Goal: Navigation & Orientation: Find specific page/section

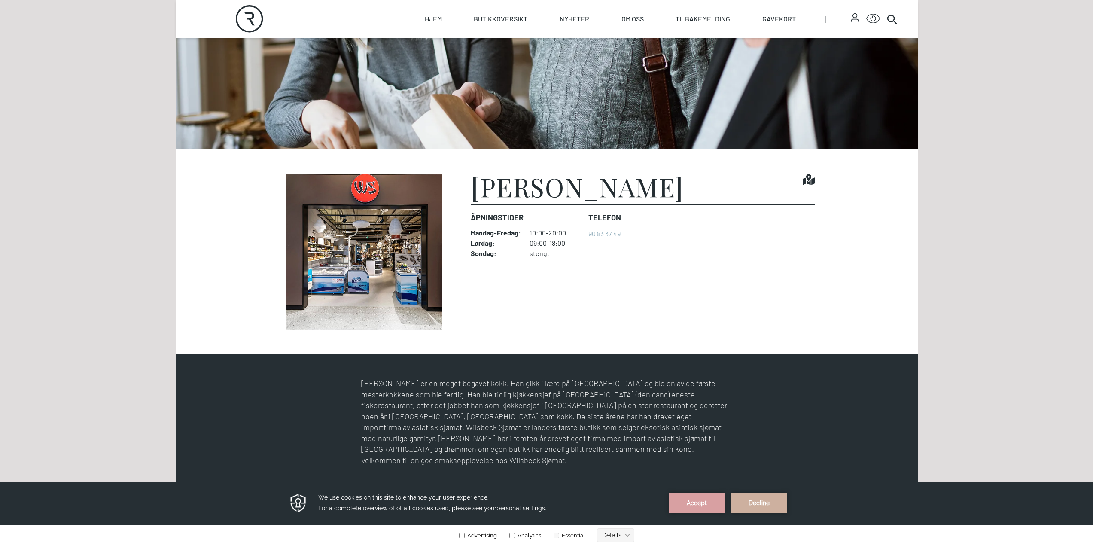
scroll to position [172, 0]
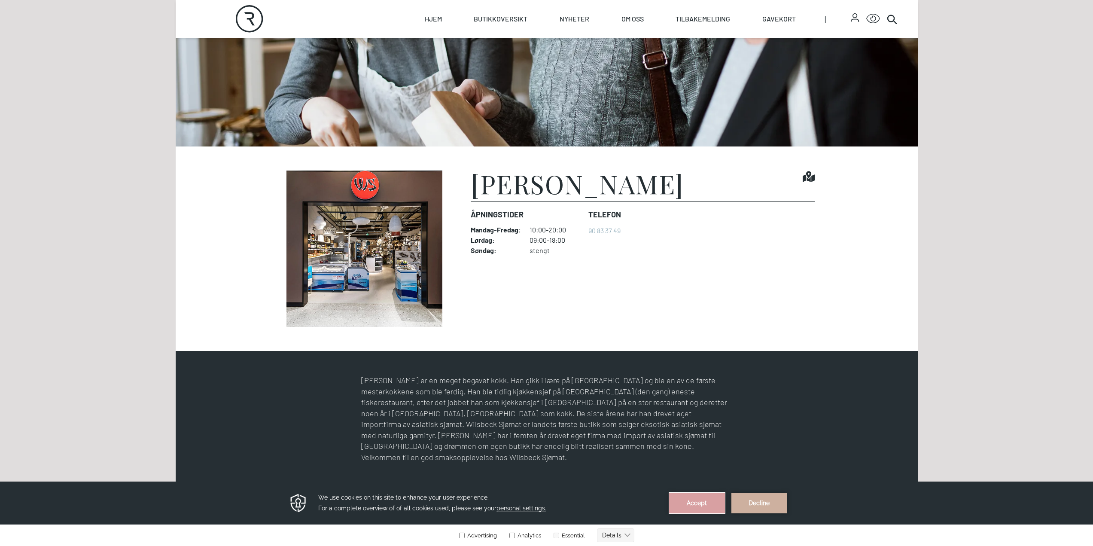
click at [695, 500] on button "Accept" at bounding box center [697, 503] width 56 height 21
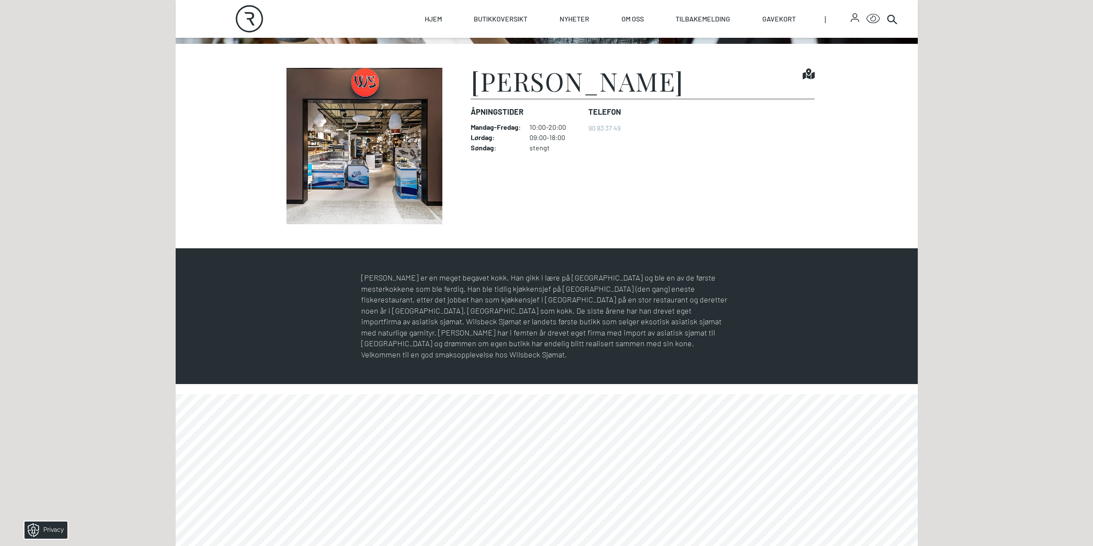
scroll to position [344, 0]
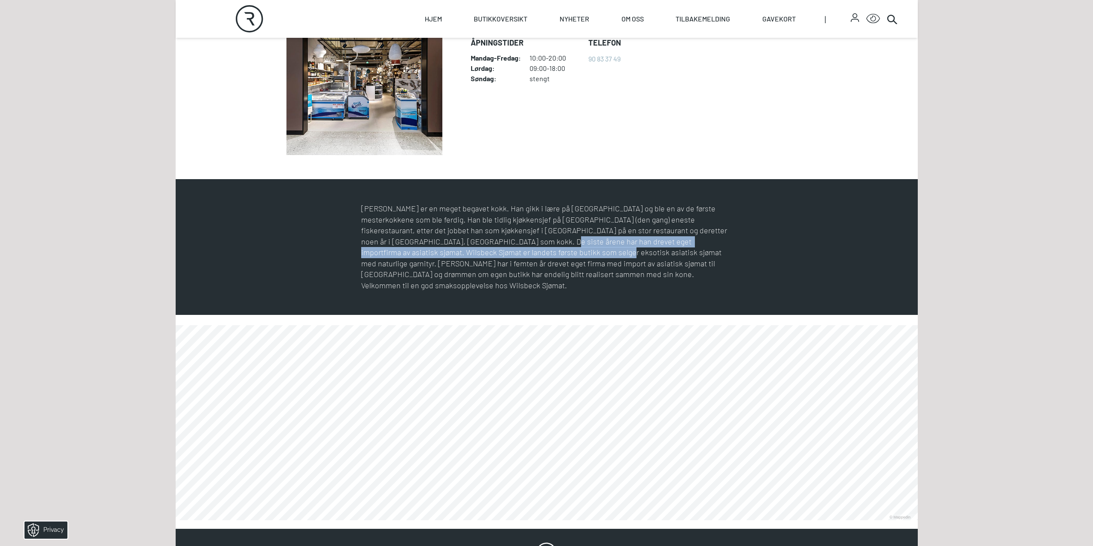
drag, startPoint x: 440, startPoint y: 239, endPoint x: 445, endPoint y: 252, distance: 14.4
click at [445, 252] on p "[PERSON_NAME] er en meget begavet kokk. Han gikk i lære på [GEOGRAPHIC_DATA] og…" at bounding box center [546, 247] width 371 height 88
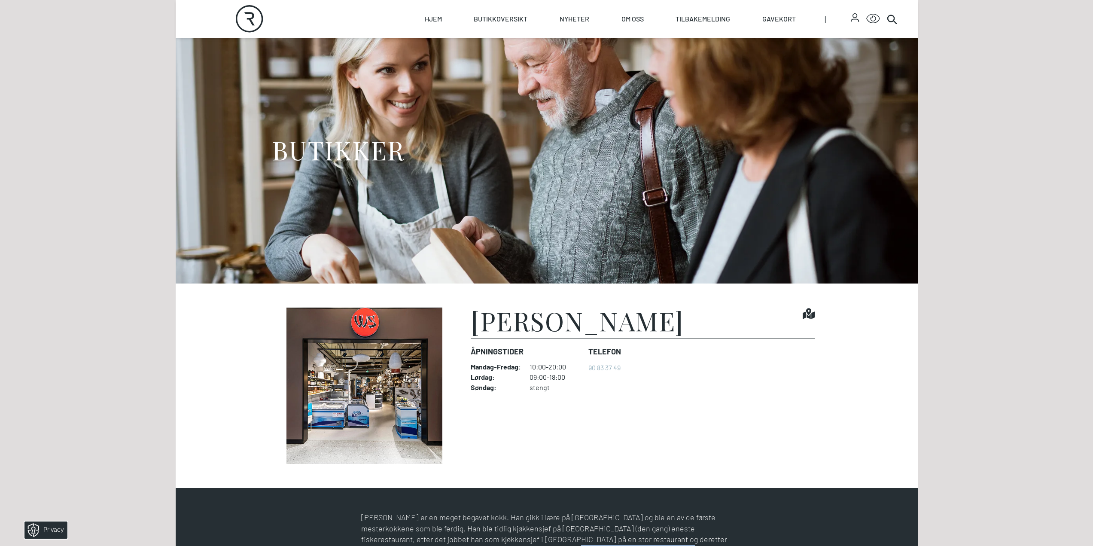
scroll to position [0, 0]
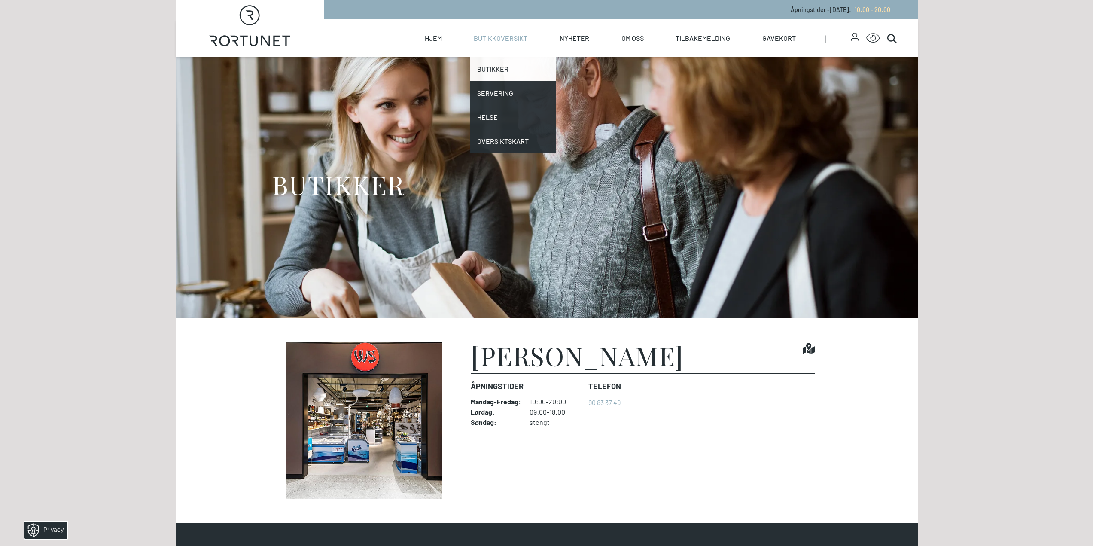
click at [494, 69] on link "Butikker" at bounding box center [513, 69] width 86 height 24
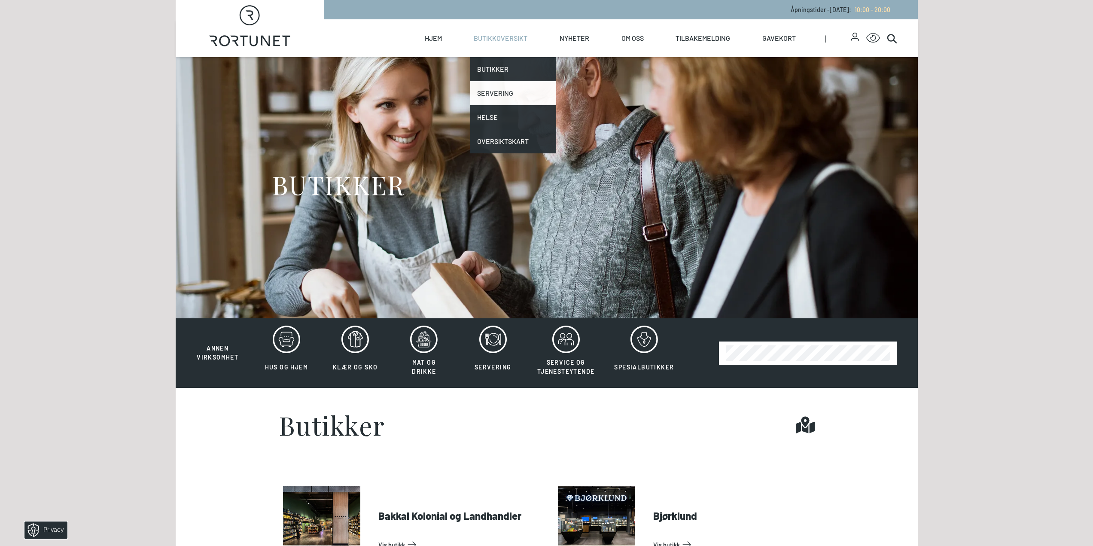
click at [500, 91] on link "Servering" at bounding box center [513, 93] width 86 height 24
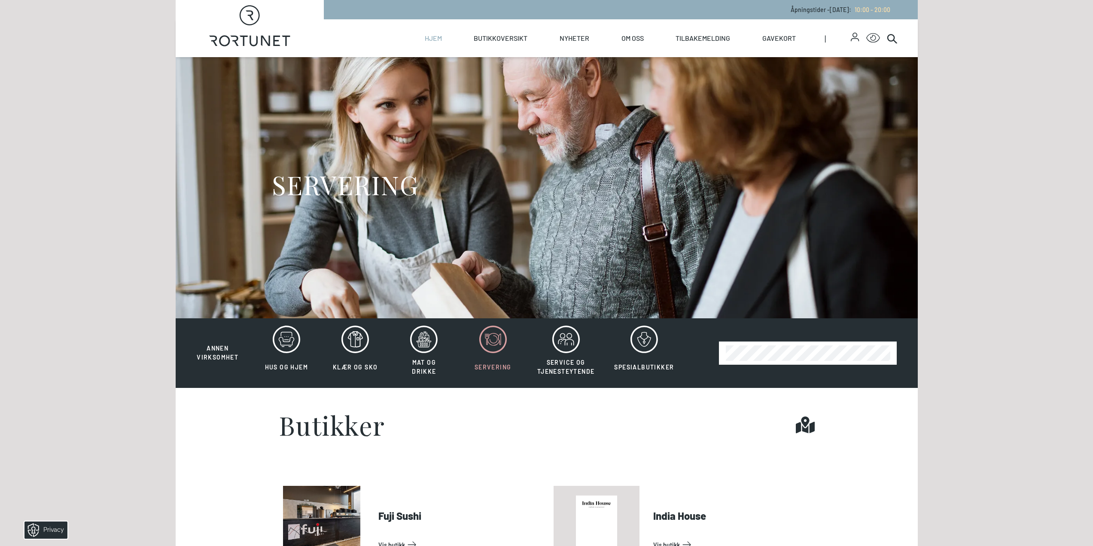
click at [426, 37] on link "Hjem" at bounding box center [433, 38] width 17 height 38
select select "NO"
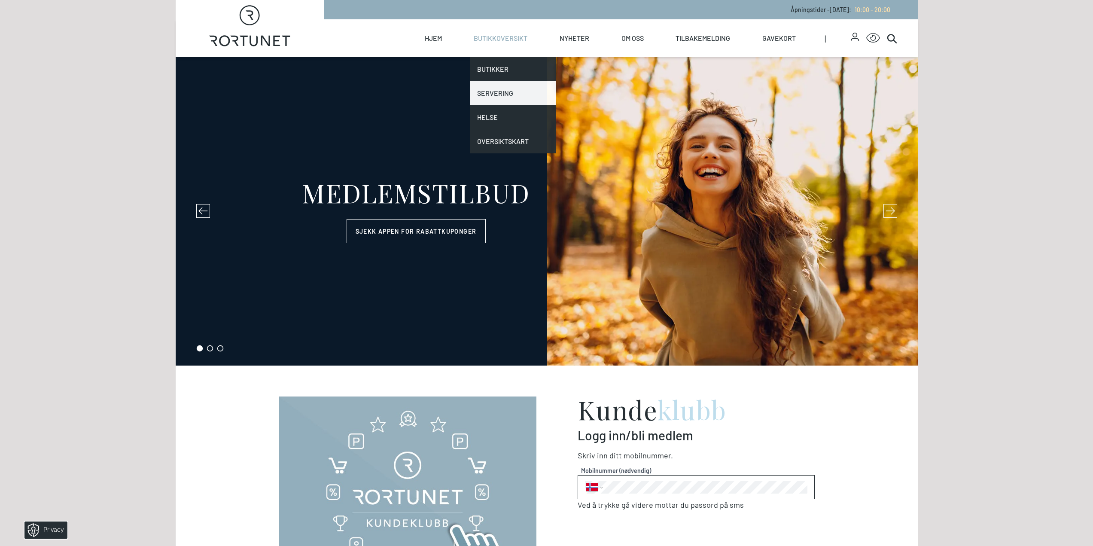
click at [494, 92] on link "Servering" at bounding box center [513, 93] width 86 height 24
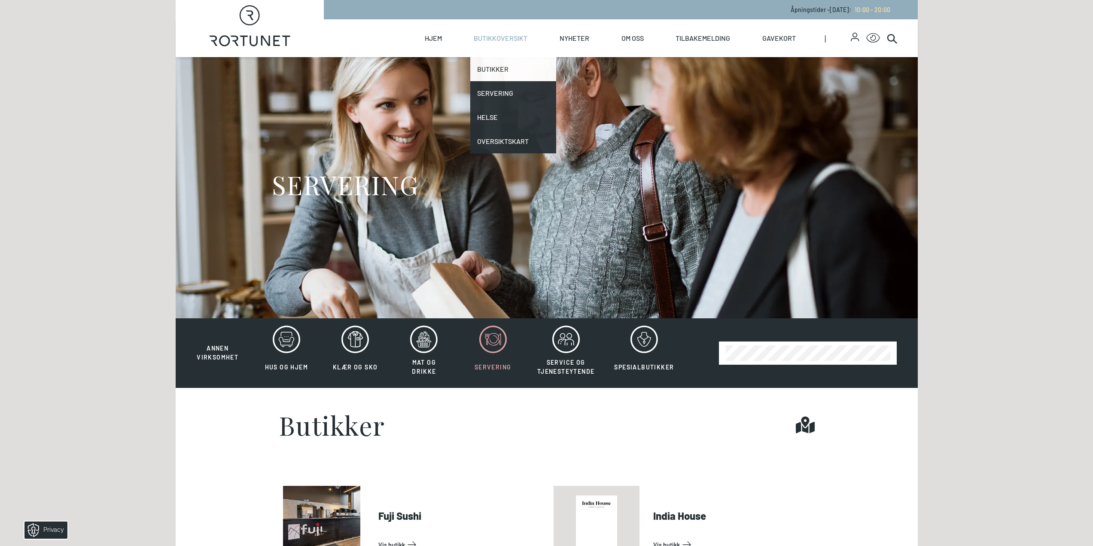
click at [491, 67] on link "Butikker" at bounding box center [513, 69] width 86 height 24
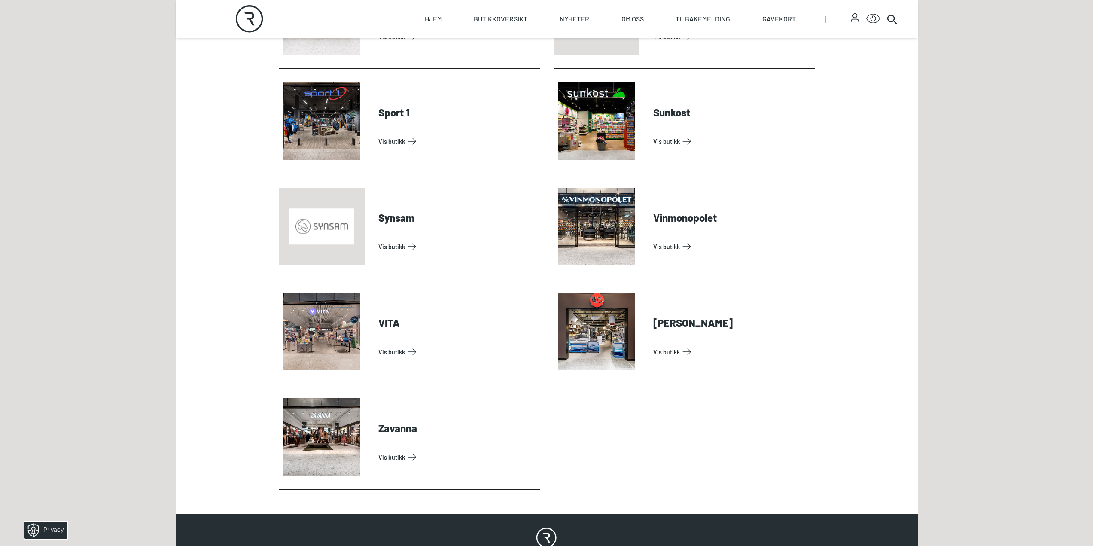
scroll to position [2620, 0]
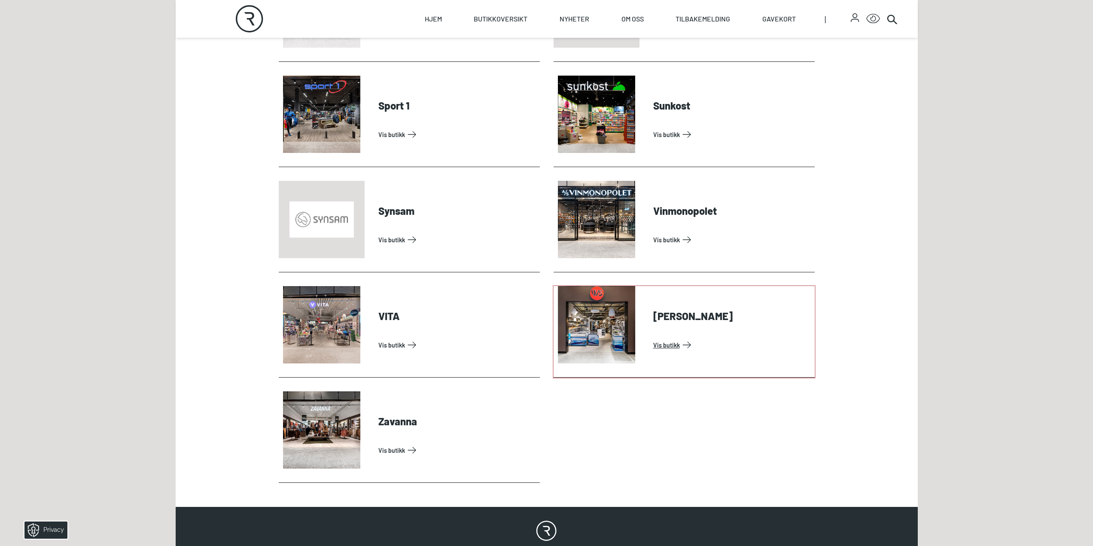
click at [653, 343] on link "Vis butikk" at bounding box center [732, 345] width 158 height 14
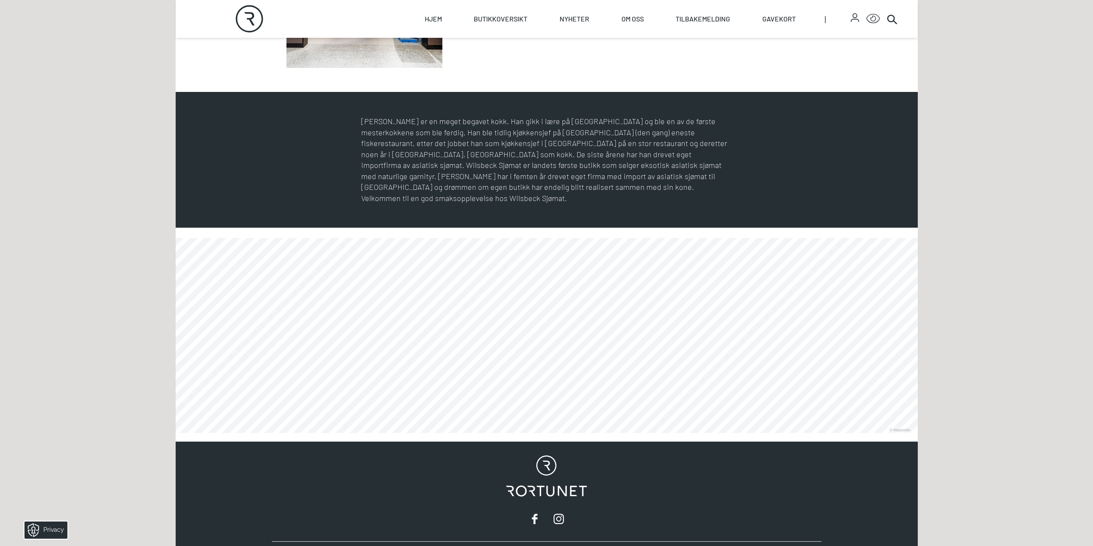
scroll to position [600, 0]
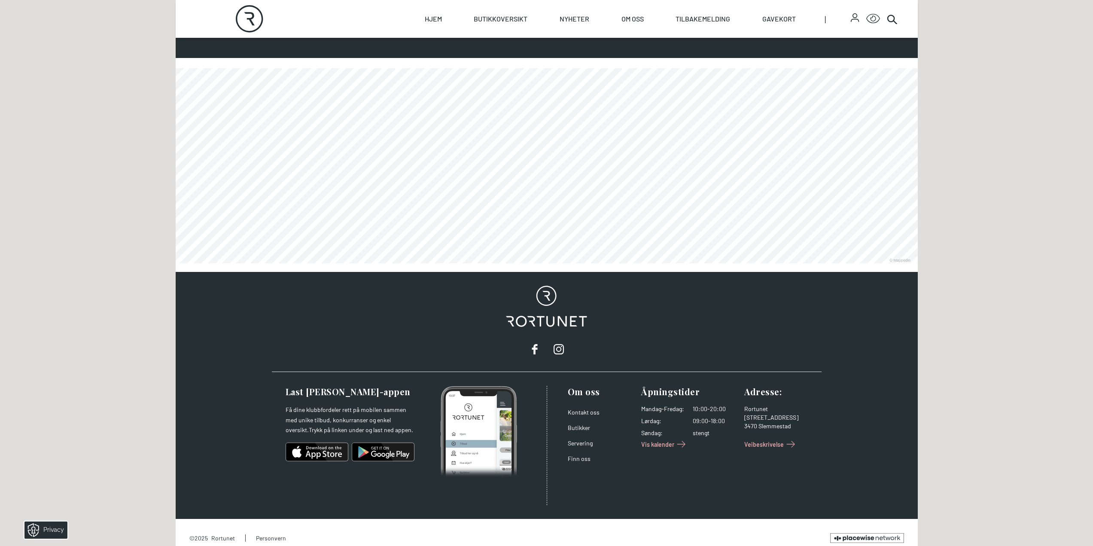
click at [771, 440] on span "Veibeskrivelse" at bounding box center [764, 444] width 40 height 9
